Goal: Task Accomplishment & Management: Complete application form

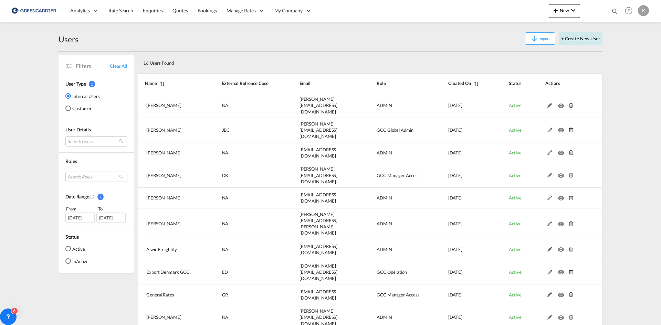
click at [578, 39] on button "+ Create New User" at bounding box center [581, 38] width 44 height 12
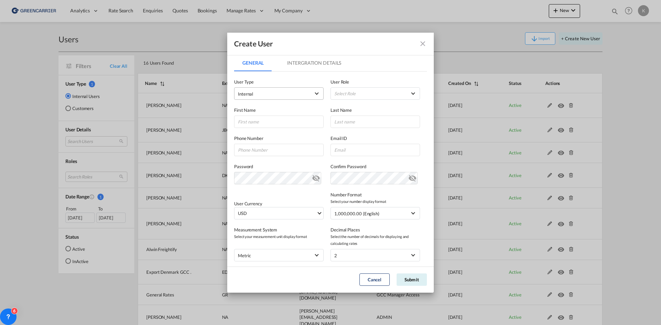
click at [288, 97] on span "Internal" at bounding box center [274, 94] width 72 height 7
click at [273, 115] on md-option "Customer" at bounding box center [278, 110] width 91 height 17
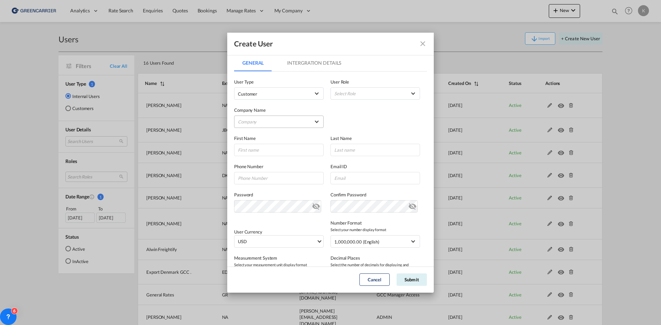
click at [270, 121] on md-select "Company ISA NORDIC APS ISA NORDIC CPH A/S" at bounding box center [278, 122] width 89 height 12
click at [276, 107] on input "search" at bounding box center [280, 105] width 98 height 17
type input "scan global"
click at [277, 120] on div "Scan Global Logistics A/S" at bounding box center [263, 122] width 49 height 6
click at [368, 89] on md-select "Select Role BCO GLOBAL GCC Customers FCL USER_DEFINED GCC Customers LCL USER_DE…" at bounding box center [374, 93] width 89 height 12
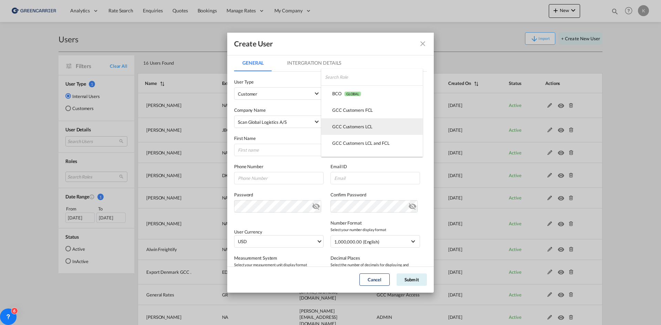
click at [350, 124] on div "GCC Customers LCL USER_DEFINED" at bounding box center [352, 127] width 40 height 6
click at [261, 150] on input "GeneralIntergration Details ..." at bounding box center [278, 150] width 89 height 12
type input "Mads"
type input "[PERSON_NAME]"
click at [353, 176] on input "GeneralIntergration Details ..." at bounding box center [374, 178] width 89 height 12
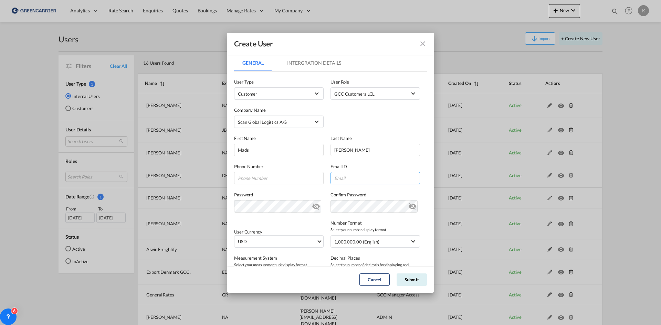
paste input "[EMAIL_ADDRESS][DOMAIN_NAME]"
type input "[EMAIL_ADDRESS][DOMAIN_NAME]"
click at [420, 283] on button "Submit" at bounding box center [411, 280] width 30 height 12
